Goal: Task Accomplishment & Management: Complete application form

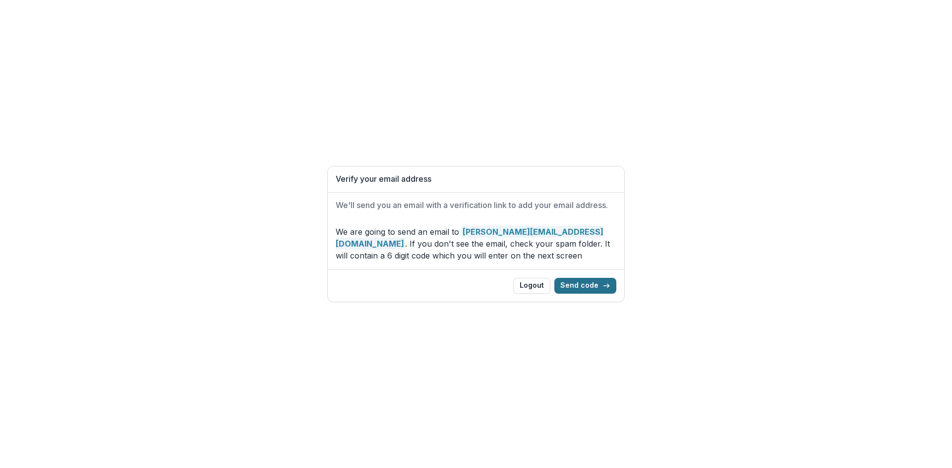
click at [589, 284] on button "Send code" at bounding box center [585, 286] width 62 height 16
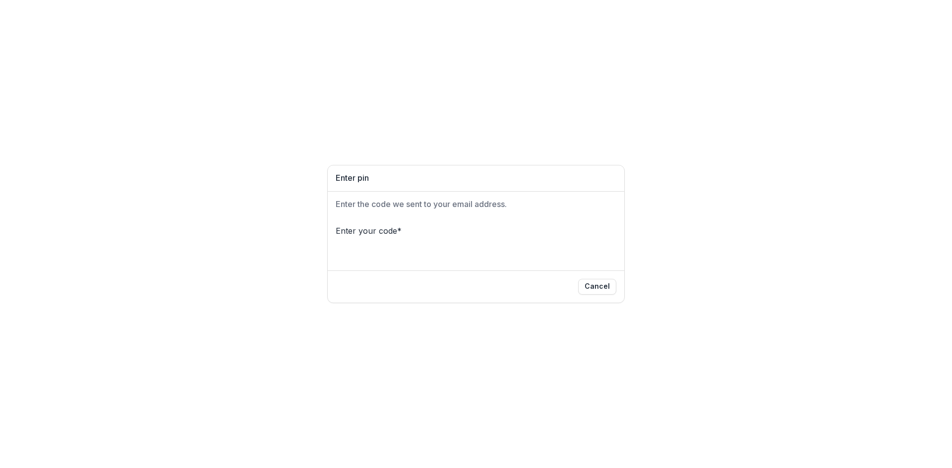
type input "*"
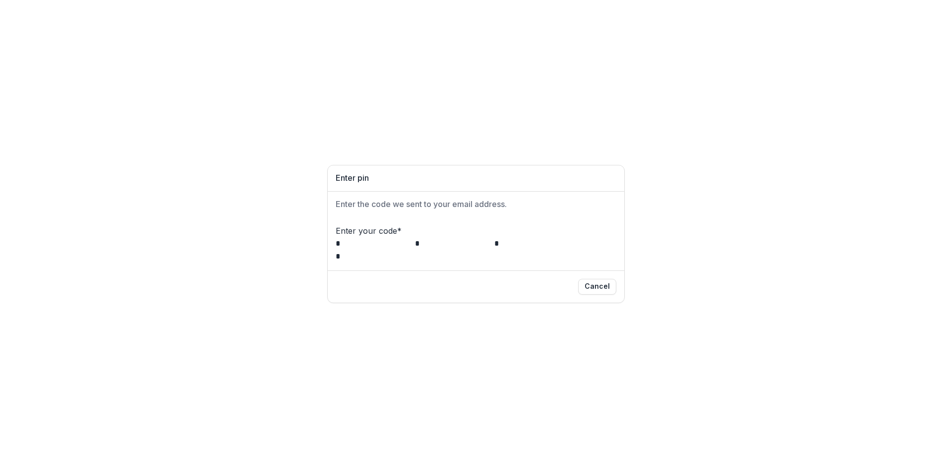
type input "*"
